Goal: Task Accomplishment & Management: Complete application form

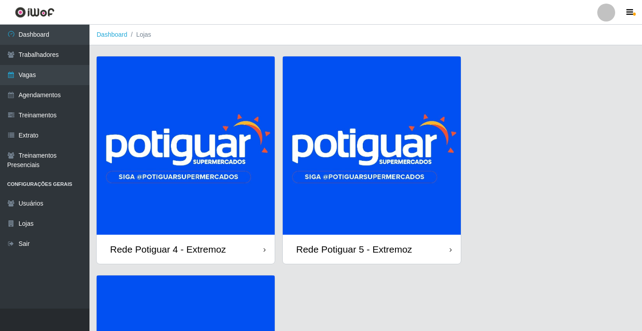
click at [386, 146] on img at bounding box center [372, 145] width 178 height 178
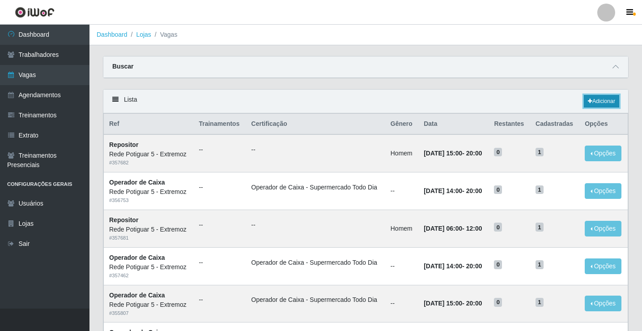
click at [607, 105] on link "Adicionar" at bounding box center [601, 101] width 35 height 13
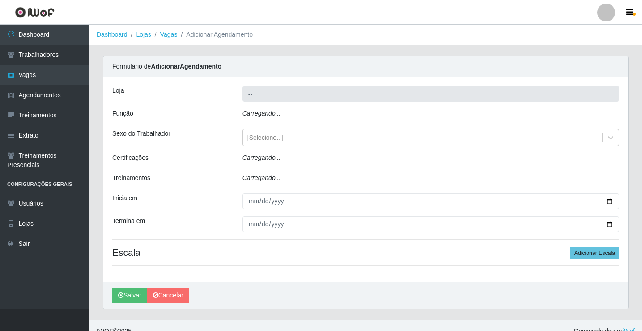
type input "Rede Potiguar 5 - Extremoz"
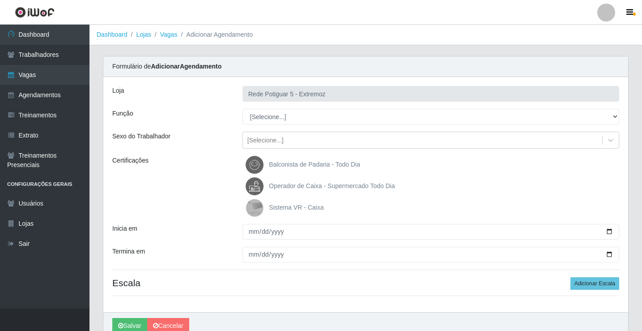
click at [264, 115] on select "[Selecione...] ASG Balconista Embalador Operador de Caixa Operador de Loja Repo…" at bounding box center [431, 117] width 377 height 16
drag, startPoint x: 264, startPoint y: 115, endPoint x: 266, endPoint y: 120, distance: 5.2
click at [264, 115] on select "[Selecione...] ASG Balconista Embalador Operador de Caixa Operador de Loja Repo…" at bounding box center [431, 117] width 377 height 16
drag, startPoint x: 276, startPoint y: 115, endPoint x: 277, endPoint y: 121, distance: 6.0
click at [276, 115] on select "[Selecione...] ASG Balconista Embalador Operador de Caixa Operador de Loja Repo…" at bounding box center [431, 117] width 377 height 16
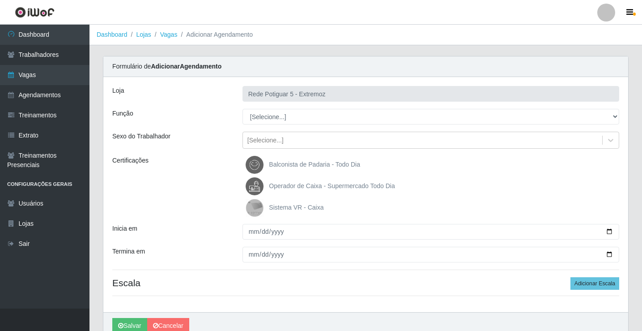
select select "22"
click at [243, 109] on select "[Selecione...] ASG Balconista Embalador Operador de Caixa Operador de Loja Repo…" at bounding box center [431, 117] width 377 height 16
click at [301, 187] on span "Operador de Caixa - Supermercado Todo Dia" at bounding box center [332, 185] width 126 height 7
click at [0, 0] on input "Operador de Caixa - Supermercado Todo Dia" at bounding box center [0, 0] width 0 height 0
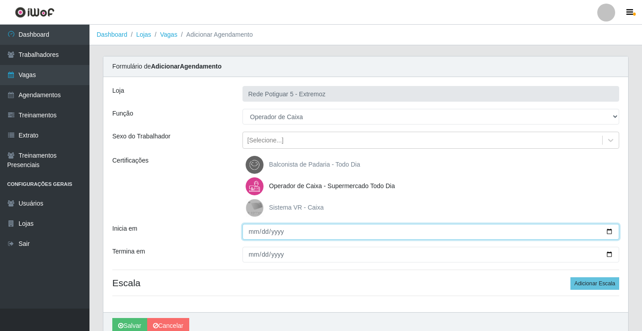
click at [253, 232] on input "Inicia em" at bounding box center [431, 232] width 377 height 16
type input "[DATE]"
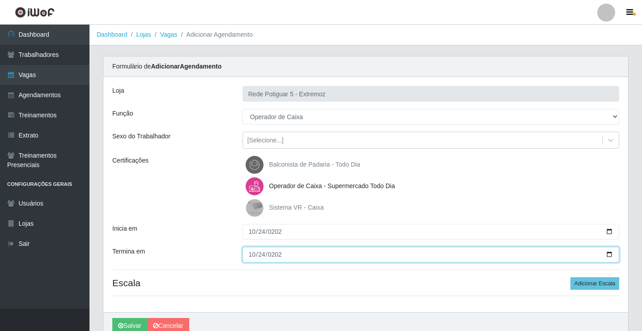
type input "[DATE]"
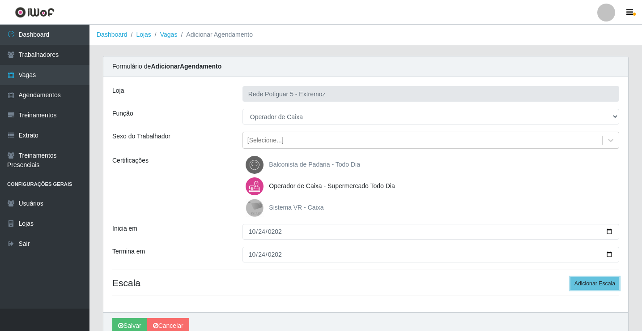
click at [571, 277] on button "Adicionar Escala" at bounding box center [595, 283] width 49 height 13
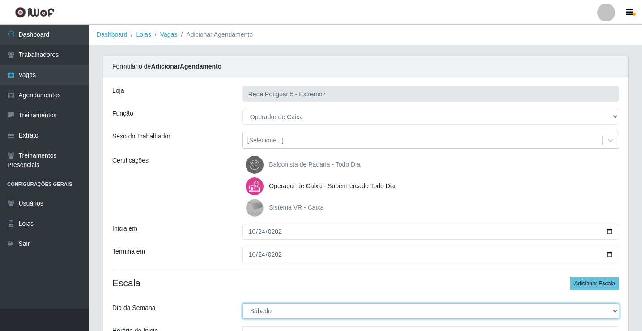
select select "5"
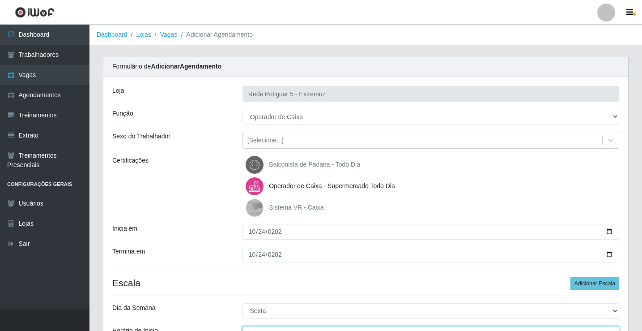
scroll to position [11, 0]
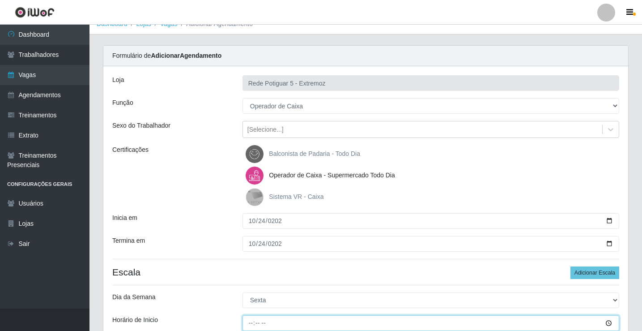
type input "07:00"
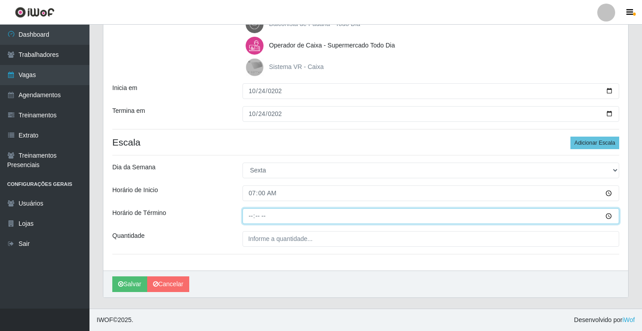
type input "13:00"
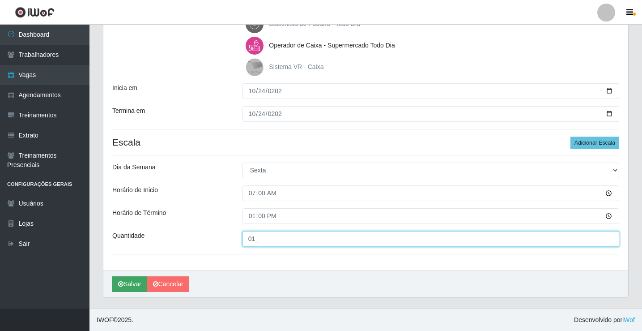
type input "01_"
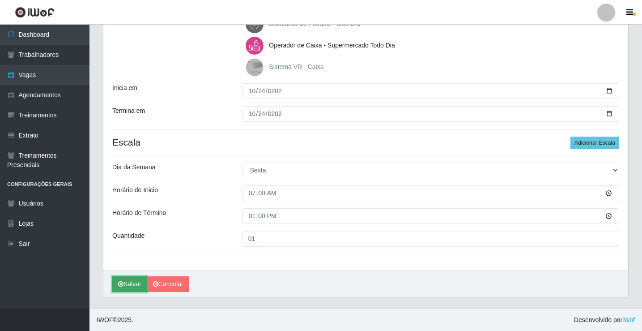
click at [130, 277] on button "Salvar" at bounding box center [129, 284] width 35 height 16
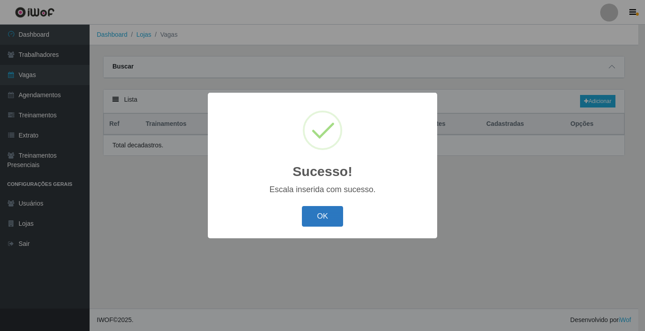
click at [325, 220] on button "OK" at bounding box center [323, 216] width 42 height 21
